Goal: Consume media (video, audio)

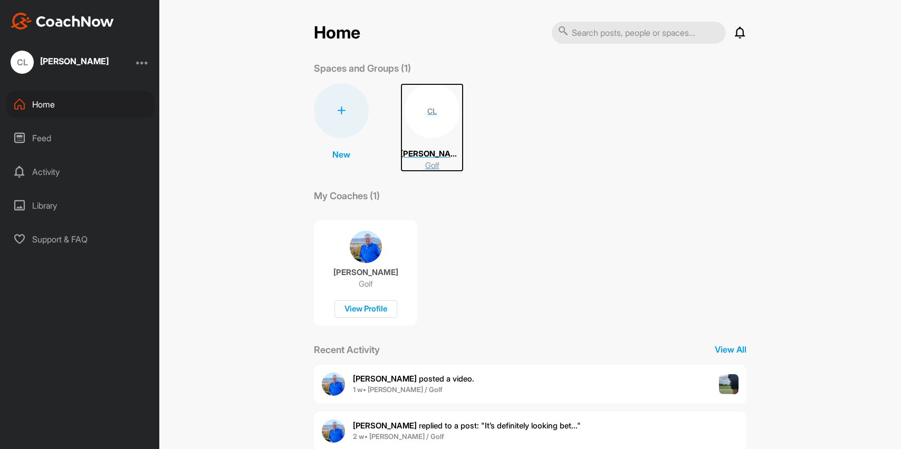
click at [413, 133] on div "CL" at bounding box center [431, 110] width 55 height 55
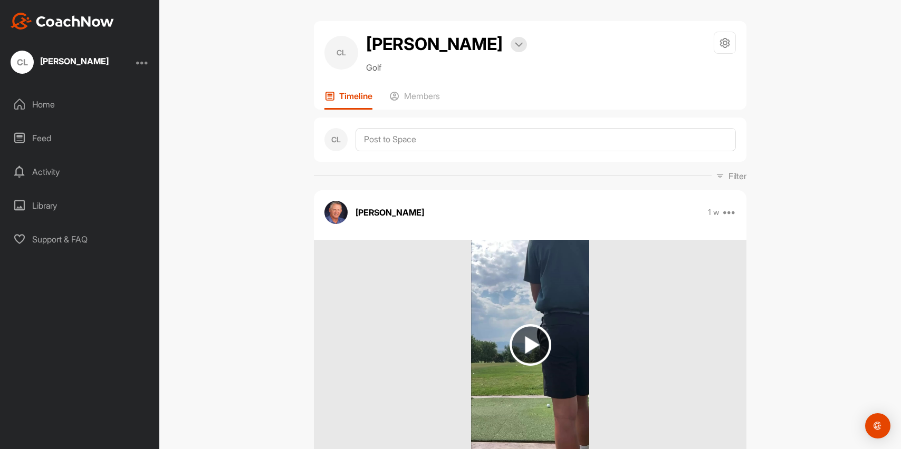
click at [523, 329] on img at bounding box center [530, 345] width 42 height 42
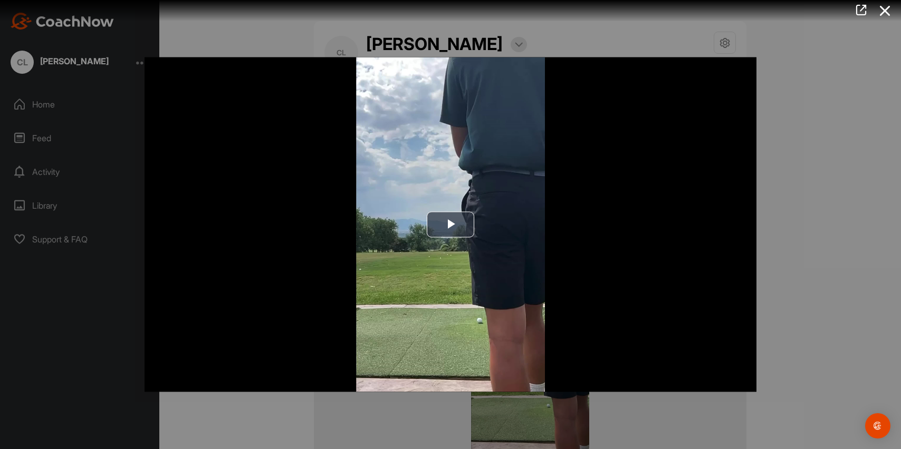
click at [523, 329] on img "Video Player" at bounding box center [450, 224] width 612 height 335
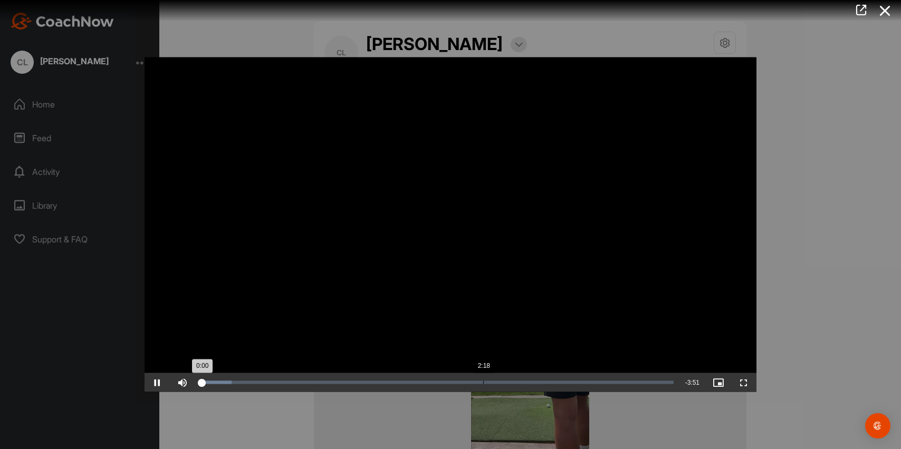
click at [468, 382] on div "Loaded : 6.56% 2:18 0:00" at bounding box center [436, 382] width 473 height 3
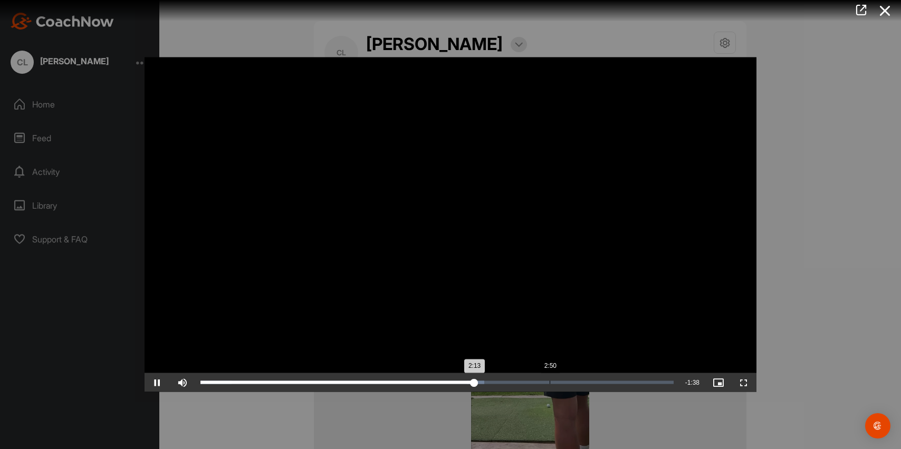
click at [549, 388] on div "Loaded : 59.97% 2:50 2:13" at bounding box center [437, 382] width 484 height 19
click at [537, 381] on div "Loaded : 76.49% 2:44 2:52" at bounding box center [436, 382] width 473 height 3
click at [604, 384] on div "Loaded : 77.44% 3:17 2:53" at bounding box center [437, 382] width 484 height 19
click at [645, 383] on div "Loaded : 91.36% 3:37 3:24" at bounding box center [436, 382] width 473 height 3
click at [638, 384] on div "Loaded : 97.94% 3:34 3:41" at bounding box center [437, 382] width 484 height 19
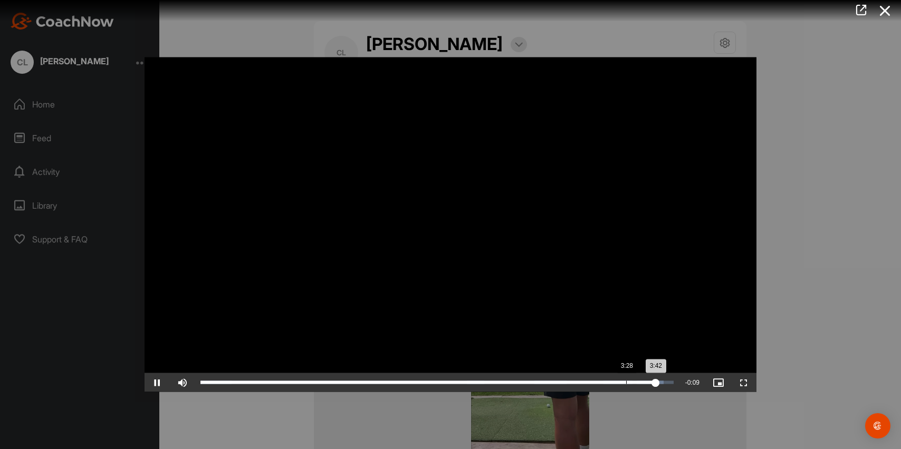
click at [626, 384] on div "Loaded : 97.94% 3:28 3:42" at bounding box center [437, 382] width 484 height 19
click at [623, 385] on div "Loaded : 100.00% 3:27 3:50" at bounding box center [437, 382] width 484 height 19
click at [594, 384] on div "Loaded : 100.00% 3:13 3:27" at bounding box center [437, 382] width 484 height 19
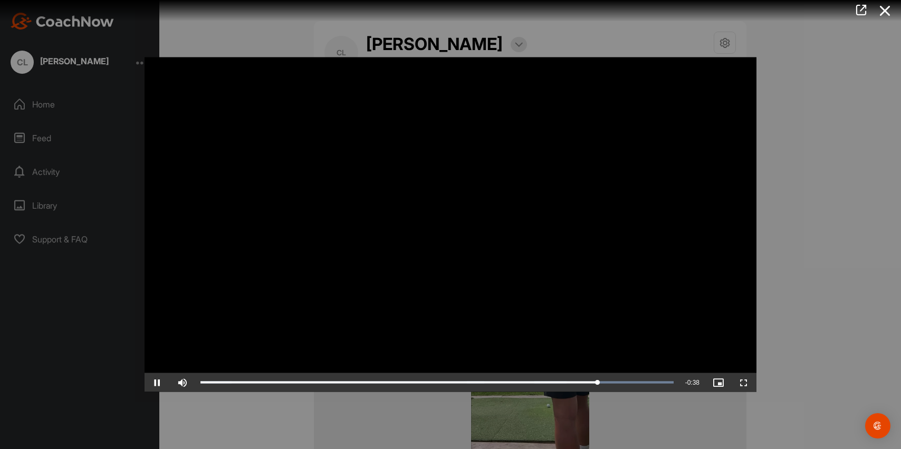
click at [534, 392] on div "Video Player is loading. Play Video Pause Skip Backward Skip Forward Mute Curre…" at bounding box center [450, 225] width 633 height 356
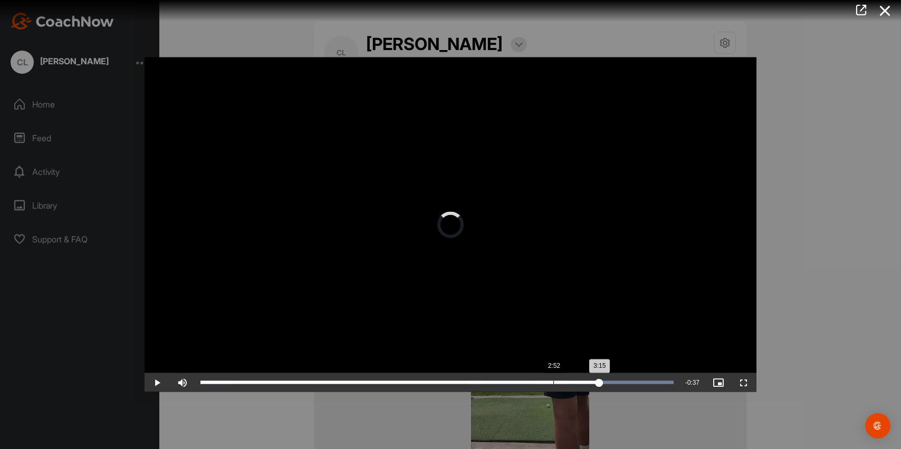
click at [553, 386] on div "Loaded : 100.00% 2:52 3:15" at bounding box center [437, 382] width 484 height 19
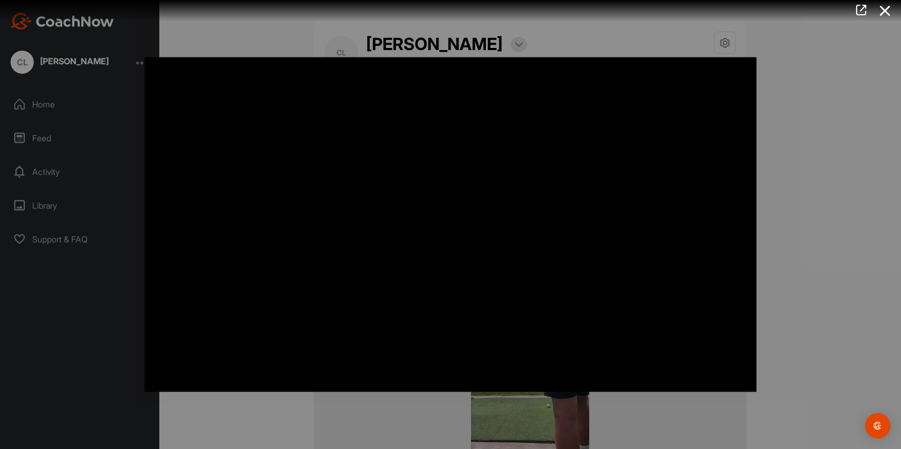
click at [613, 38] on div at bounding box center [450, 224] width 901 height 449
